Goal: Task Accomplishment & Management: Use online tool/utility

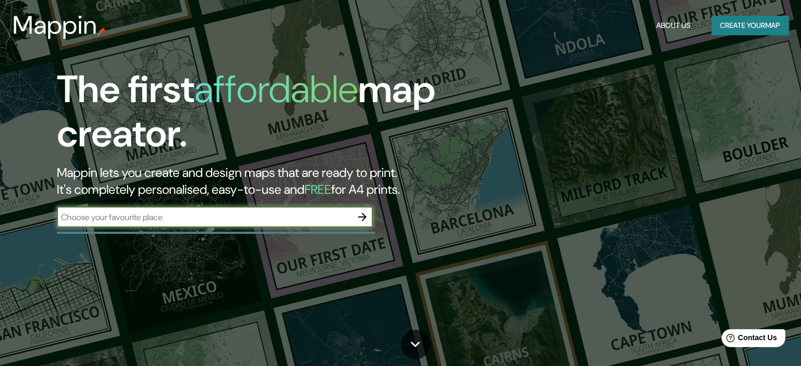
click at [134, 216] on input "text" at bounding box center [204, 217] width 295 height 12
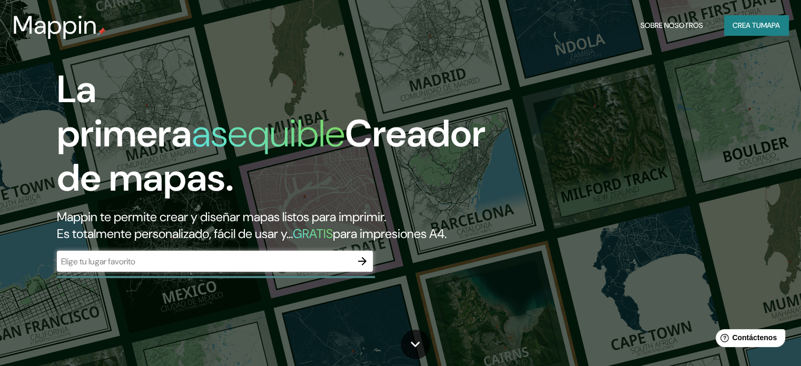
click at [182, 272] on div "​" at bounding box center [215, 261] width 316 height 21
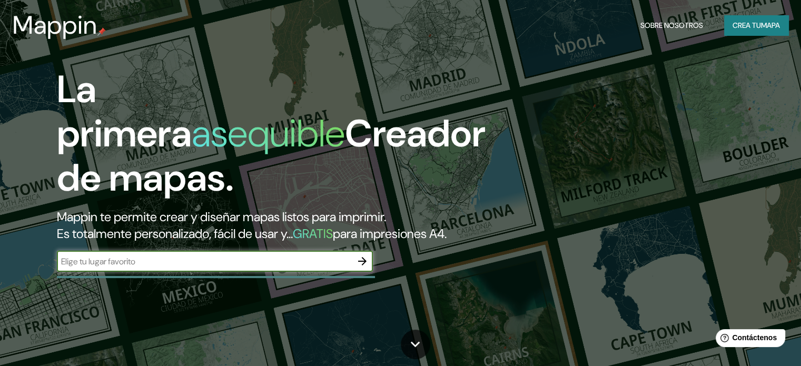
click at [174, 268] on input "text" at bounding box center [204, 262] width 295 height 12
type input "BANCO CENTRAL DE [GEOGRAPHIC_DATA]"
click at [362, 268] on icon "button" at bounding box center [362, 261] width 13 height 13
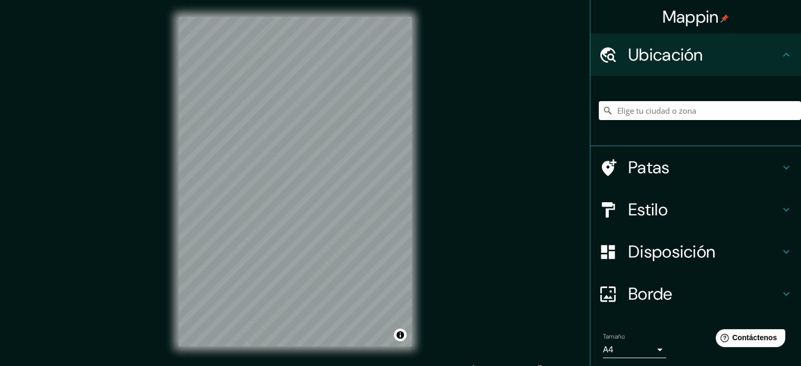
click at [660, 114] on input "Elige tu ciudad o zona" at bounding box center [700, 110] width 202 height 19
click at [642, 114] on input "Elige tu ciudad o zona" at bounding box center [700, 110] width 202 height 19
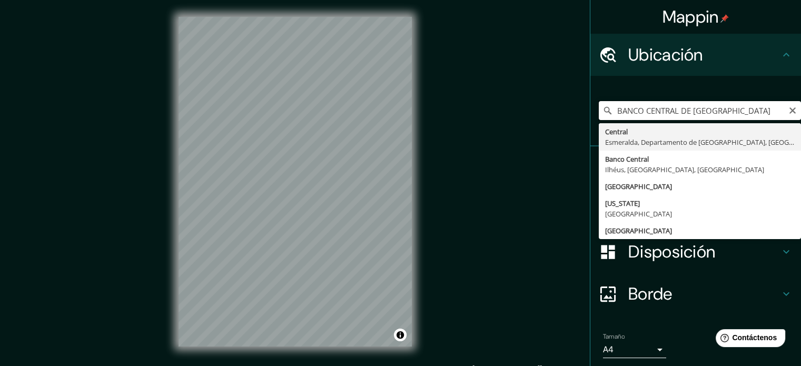
drag, startPoint x: 728, startPoint y: 109, endPoint x: 478, endPoint y: 114, distance: 249.2
click at [478, 114] on div "Mappin Ubicación BANCO CENTRAL DE BOLIVIA Central Esmeralda, [GEOGRAPHIC_DATA],…" at bounding box center [400, 190] width 801 height 380
type input "BANCO CENTRAL DE [GEOGRAPHIC_DATA]"
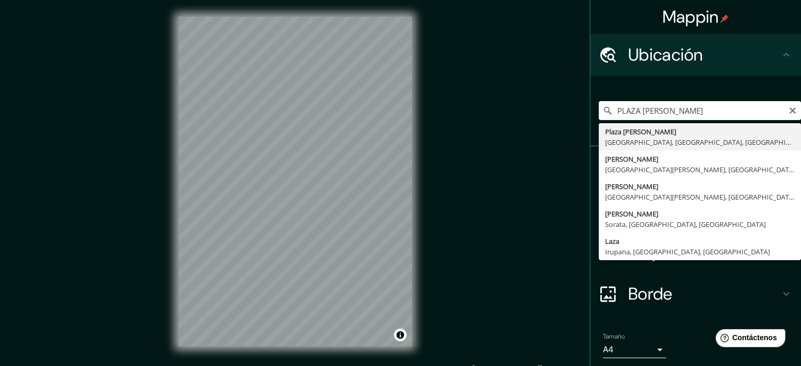
type input "[GEOGRAPHIC_DATA][PERSON_NAME], [GEOGRAPHIC_DATA], [GEOGRAPHIC_DATA], [GEOGRAPH…"
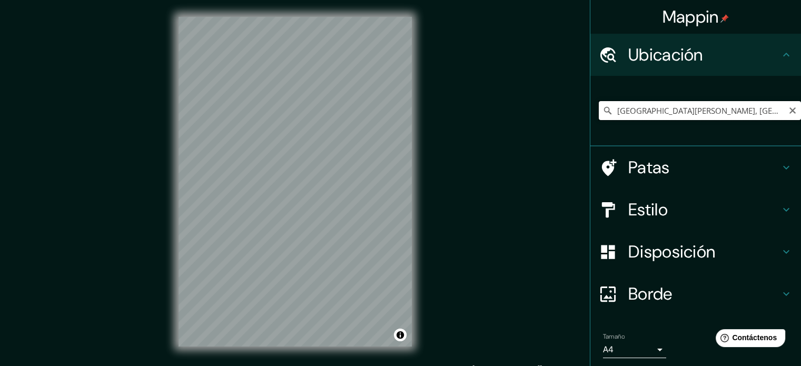
click at [693, 107] on input "[GEOGRAPHIC_DATA][PERSON_NAME], [GEOGRAPHIC_DATA], [GEOGRAPHIC_DATA], [GEOGRAPH…" at bounding box center [700, 110] width 202 height 19
click at [790, 112] on icon "Claro" at bounding box center [793, 110] width 6 height 6
paste input "GV38+27W, [GEOGRAPHIC_DATA], [GEOGRAPHIC_DATA]"
type input "La [PERSON_NAME], [GEOGRAPHIC_DATA], [GEOGRAPHIC_DATA], [GEOGRAPHIC_DATA]"
click at [789, 109] on icon "Claro" at bounding box center [793, 110] width 8 height 8
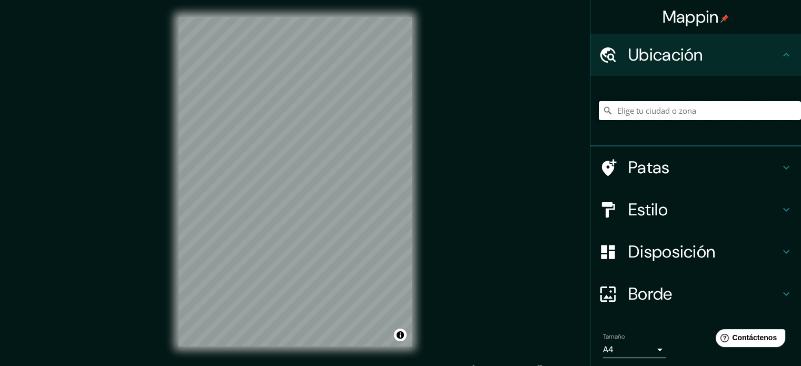
click at [684, 112] on input "Elige tu ciudad o zona" at bounding box center [700, 110] width 202 height 19
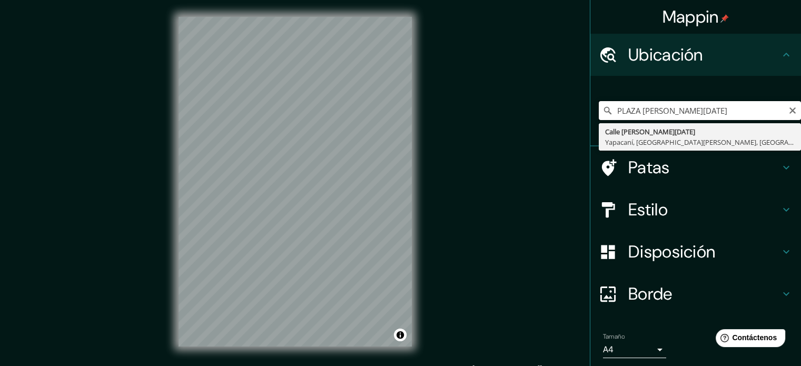
type input "PLAZA [PERSON_NAME][DATE]"
click at [790, 111] on icon "Claro" at bounding box center [793, 110] width 6 height 6
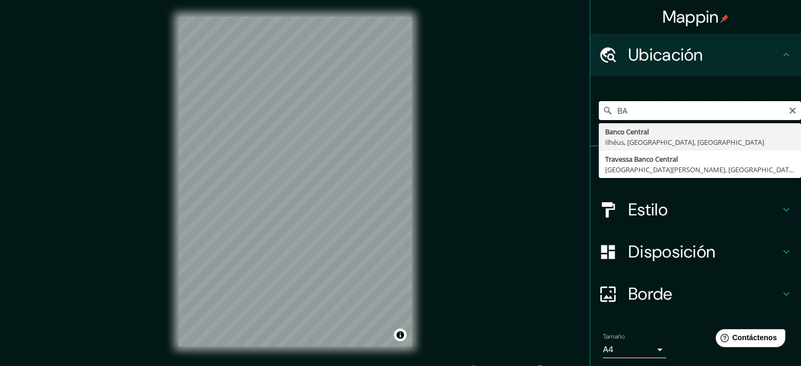
type input "B"
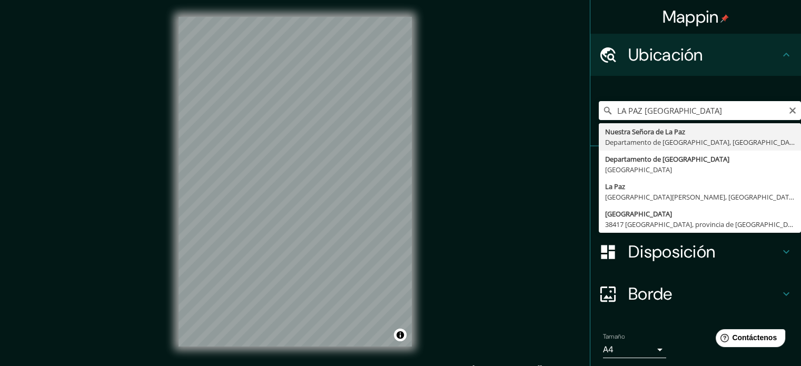
type input "[GEOGRAPHIC_DATA], [GEOGRAPHIC_DATA], [GEOGRAPHIC_DATA]"
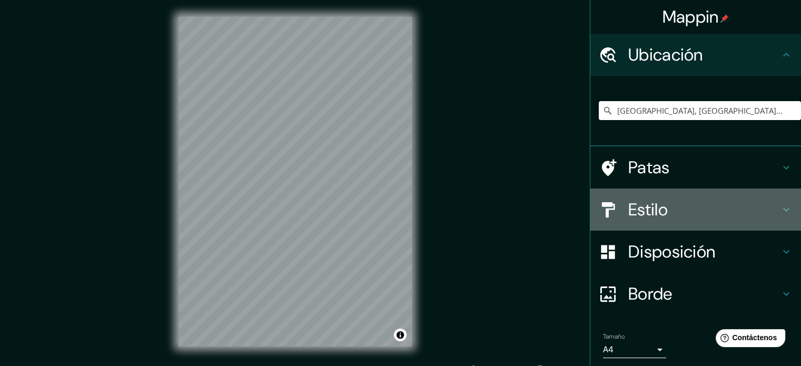
click at [729, 200] on h4 "Estilo" at bounding box center [704, 209] width 152 height 21
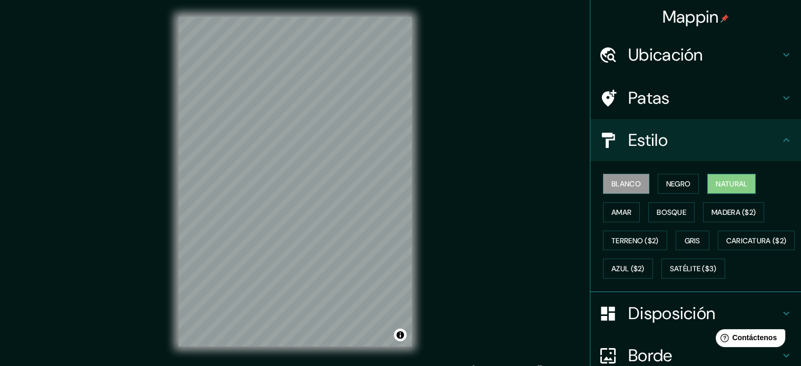
click at [716, 184] on font "Natural" at bounding box center [732, 183] width 32 height 9
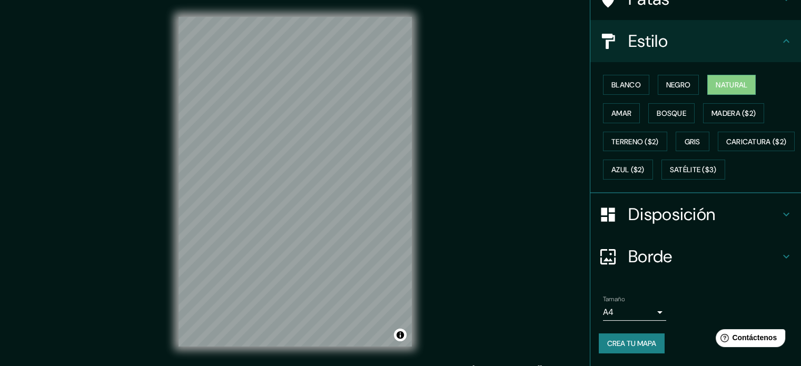
click at [670, 208] on font "Disposición" at bounding box center [671, 214] width 87 height 22
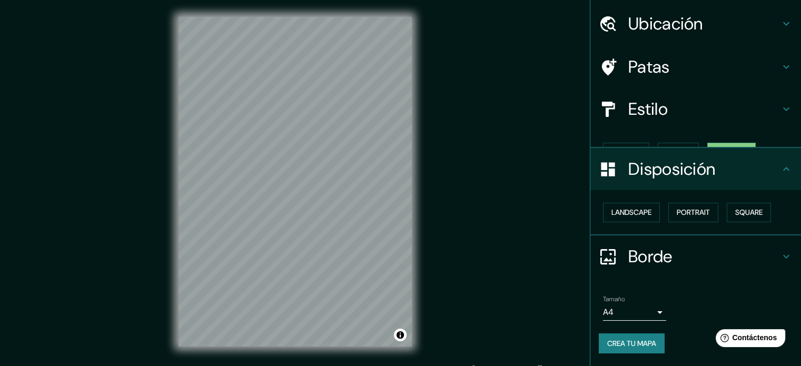
scroll to position [13, 0]
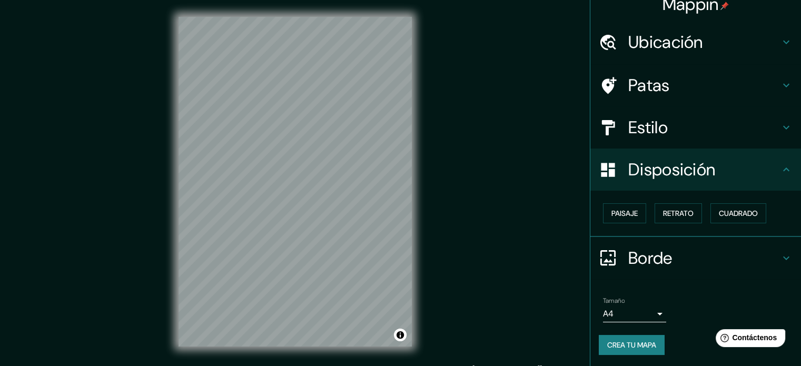
click at [646, 37] on font "Ubicación" at bounding box center [665, 42] width 75 height 22
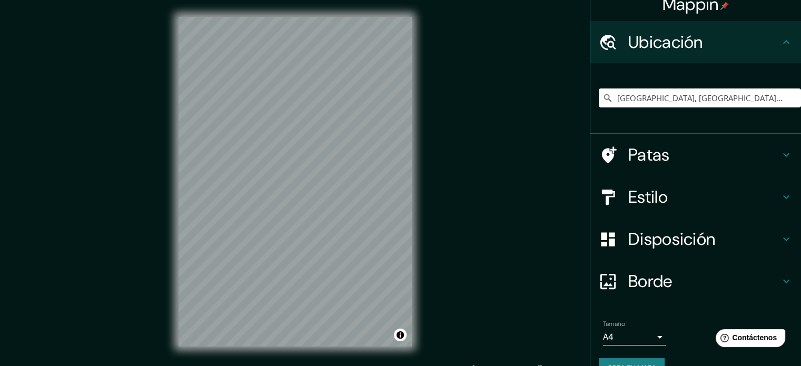
click at [646, 194] on font "Estilo" at bounding box center [648, 197] width 40 height 22
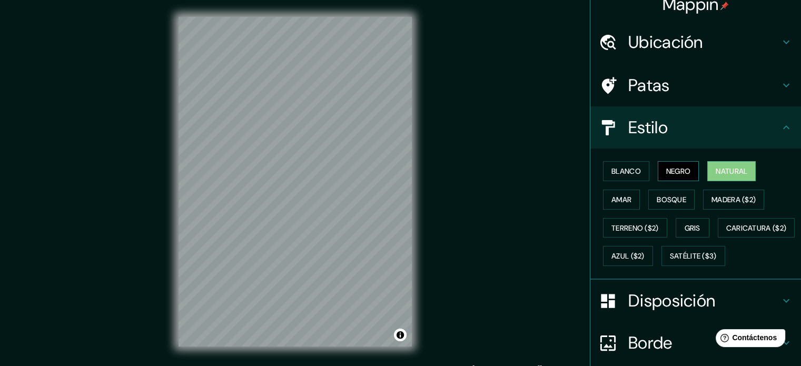
click at [684, 164] on font "Negro" at bounding box center [678, 171] width 25 height 14
click at [634, 173] on button "Blanco" at bounding box center [626, 171] width 46 height 20
click at [689, 41] on font "Ubicación" at bounding box center [665, 42] width 75 height 22
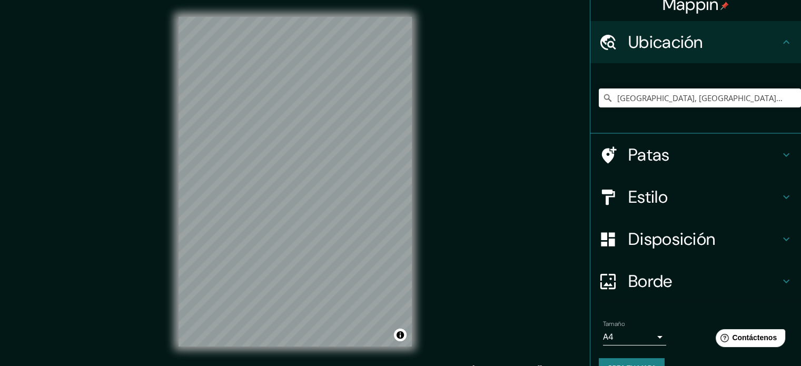
click at [650, 154] on font "Patas" at bounding box center [649, 155] width 42 height 22
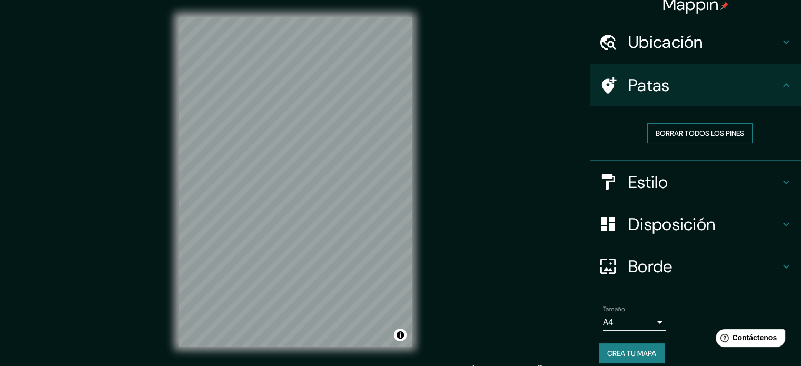
click at [686, 136] on font "Borrar todos los pines" at bounding box center [700, 133] width 89 height 9
click at [662, 188] on h4 "Estilo" at bounding box center [704, 182] width 152 height 21
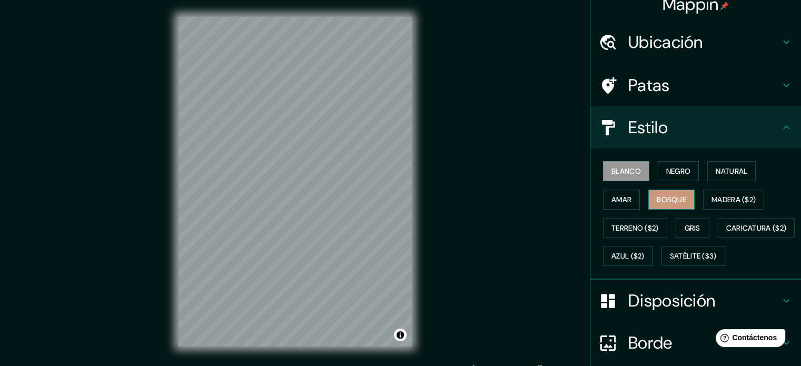
click at [672, 205] on font "Bosque" at bounding box center [672, 200] width 30 height 14
click at [621, 202] on font "Amar" at bounding box center [622, 199] width 20 height 9
